Goal: Task Accomplishment & Management: Use online tool/utility

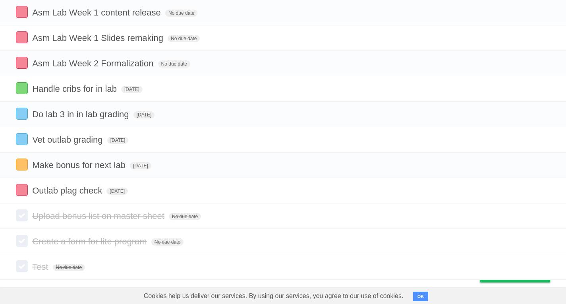
scroll to position [143, 0]
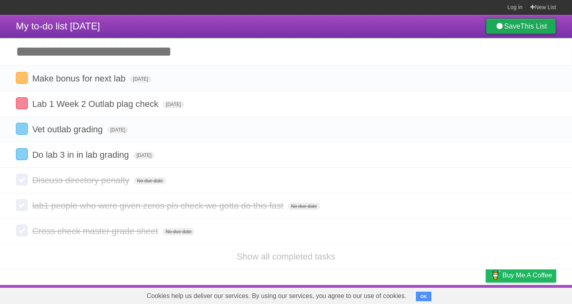
click at [521, 25] on b "This List" at bounding box center [533, 26] width 27 height 8
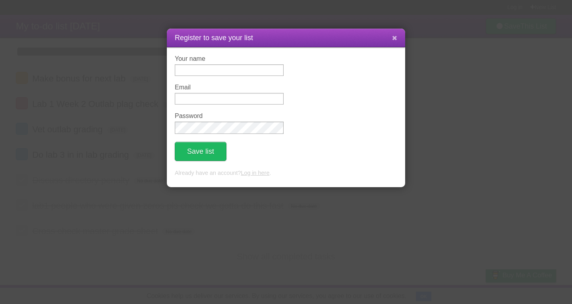
click at [394, 38] on icon at bounding box center [394, 38] width 5 height 7
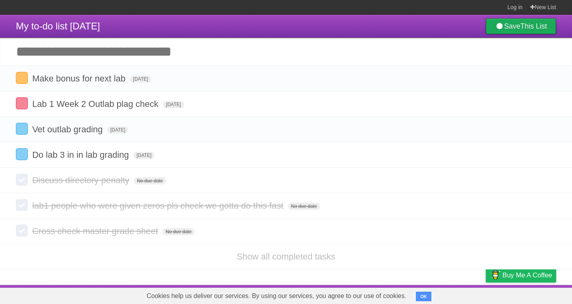
click at [501, 26] on link "Save This List" at bounding box center [521, 26] width 70 height 16
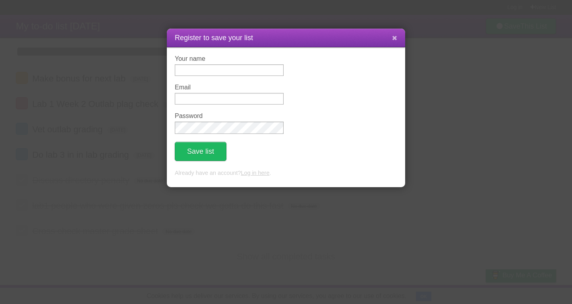
click at [391, 41] on button at bounding box center [394, 38] width 17 height 15
